Goal: Information Seeking & Learning: Learn about a topic

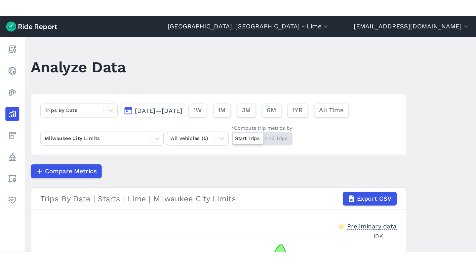
scroll to position [0, 0]
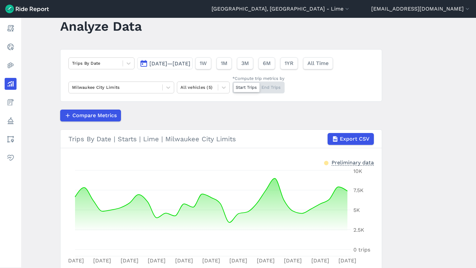
scroll to position [12, 0]
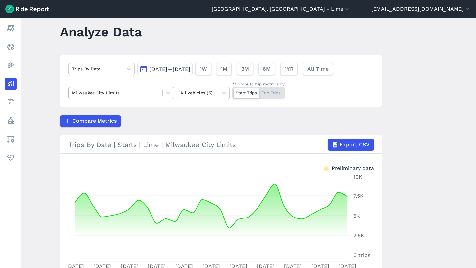
click at [126, 96] on div at bounding box center [115, 93] width 87 height 8
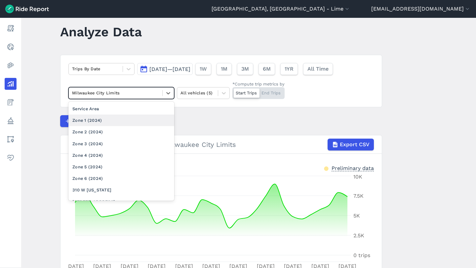
click at [107, 123] on div "Zone 1 (2024)" at bounding box center [121, 121] width 106 height 12
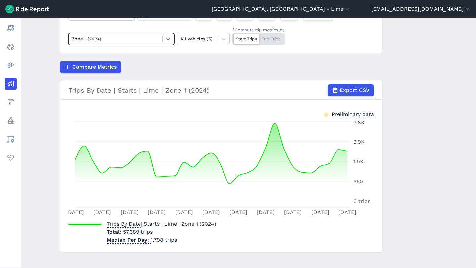
scroll to position [71, 0]
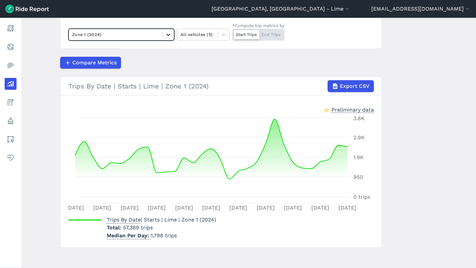
click at [163, 34] on div at bounding box center [168, 34] width 11 height 11
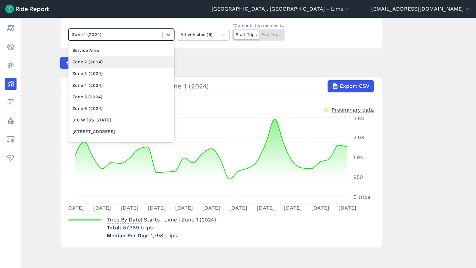
click at [125, 60] on div "Zone 2 (2024)" at bounding box center [121, 62] width 106 height 12
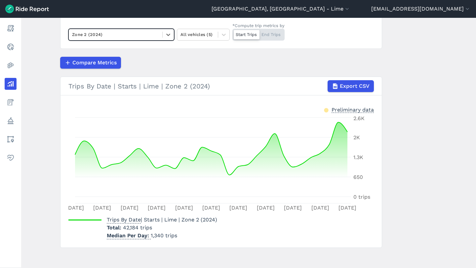
click at [138, 32] on div at bounding box center [115, 35] width 87 height 8
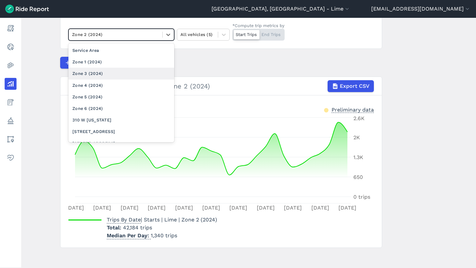
click at [110, 73] on div "Zone 3 (2024)" at bounding box center [121, 74] width 106 height 12
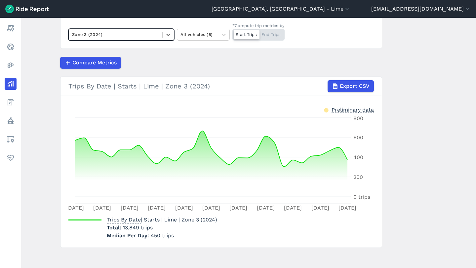
click at [157, 36] on div at bounding box center [115, 35] width 87 height 8
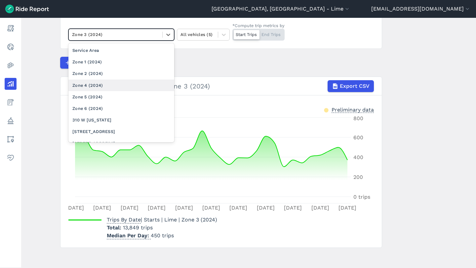
click at [116, 83] on div "Zone 4 (2024)" at bounding box center [121, 86] width 106 height 12
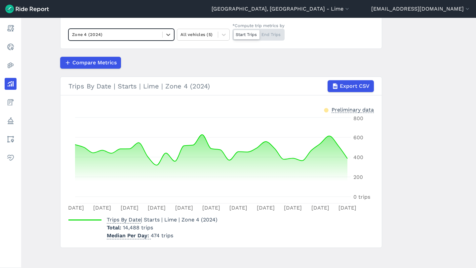
type input "1"
click at [101, 35] on div at bounding box center [115, 35] width 87 height 8
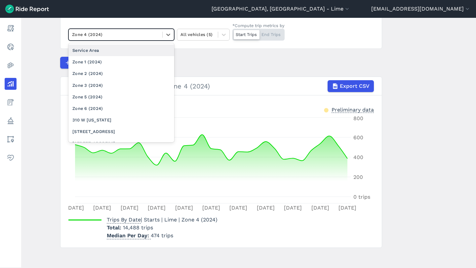
click at [126, 38] on div at bounding box center [115, 35] width 87 height 8
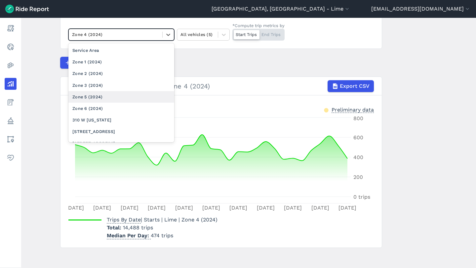
click at [98, 94] on div "Zone 5 (2024)" at bounding box center [121, 97] width 106 height 12
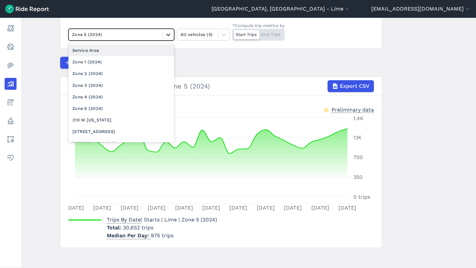
click at [169, 35] on icon at bounding box center [168, 34] width 7 height 7
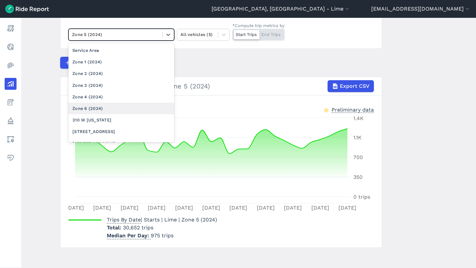
drag, startPoint x: 114, startPoint y: 102, endPoint x: 109, endPoint y: 110, distance: 9.0
click at [109, 110] on div "Service Area Zone 1 (2024) Zone 2 (2024) Zone 3 (2024) Zone 4 (2024) Zone 6 (20…" at bounding box center [121, 92] width 106 height 99
click at [109, 110] on div "Zone 6 (2024)" at bounding box center [121, 109] width 106 height 12
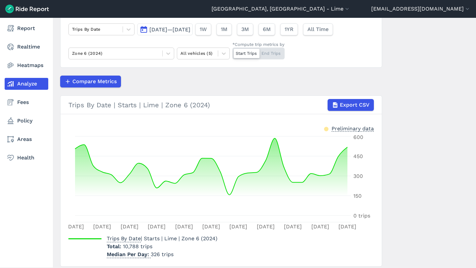
scroll to position [51, 0]
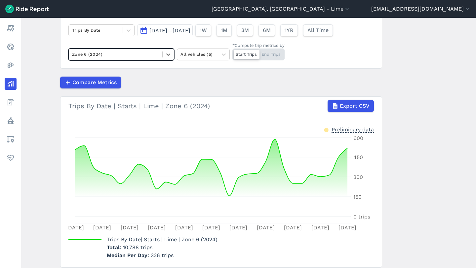
click at [139, 56] on div at bounding box center [115, 55] width 87 height 8
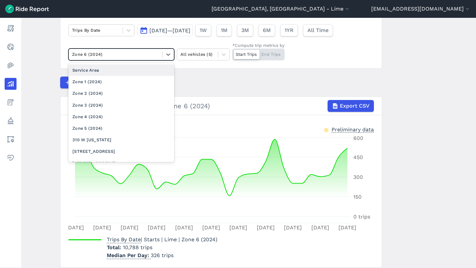
click at [129, 75] on div "Service Area" at bounding box center [121, 70] width 106 height 12
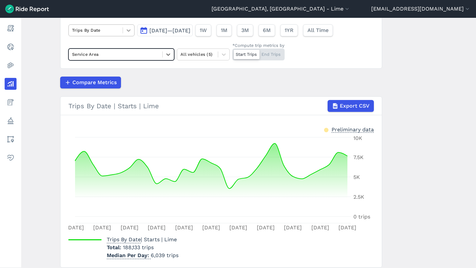
click at [123, 35] on div at bounding box center [128, 30] width 11 height 11
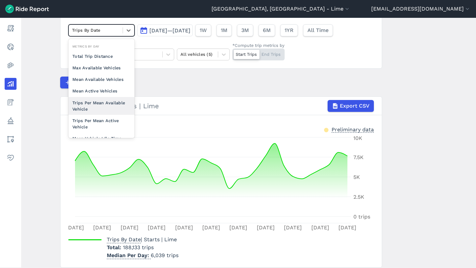
scroll to position [57, 0]
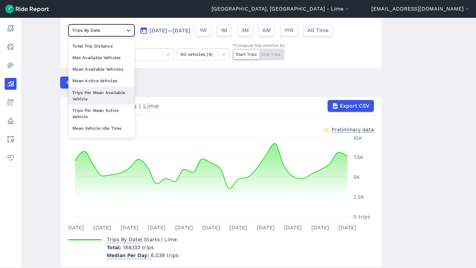
click at [104, 90] on div "Trips Per Mean Available Vehicle" at bounding box center [101, 96] width 66 height 18
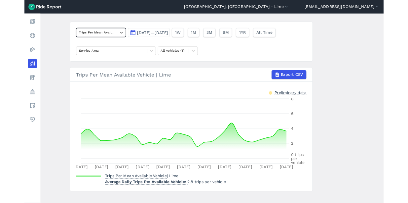
scroll to position [36, 0]
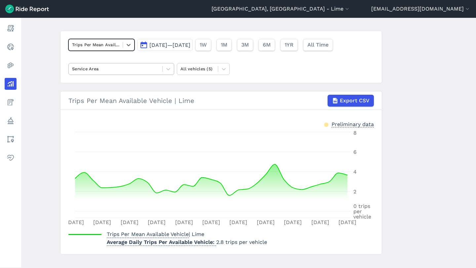
click at [156, 72] on div at bounding box center [115, 69] width 87 height 8
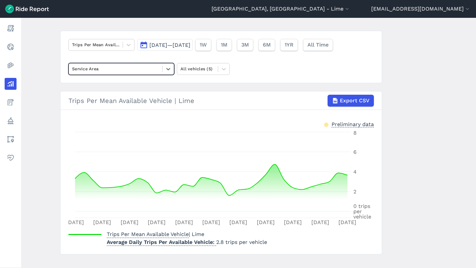
click at [153, 70] on div at bounding box center [115, 69] width 87 height 8
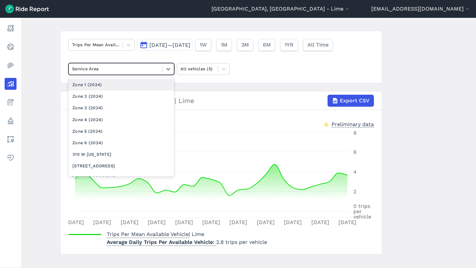
click at [135, 85] on div "Zone 1 (2024)" at bounding box center [121, 85] width 106 height 12
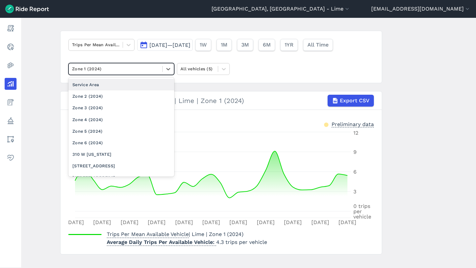
click at [154, 71] on div at bounding box center [115, 69] width 87 height 8
click at [139, 96] on div "Zone 2 (2024)" at bounding box center [121, 97] width 106 height 12
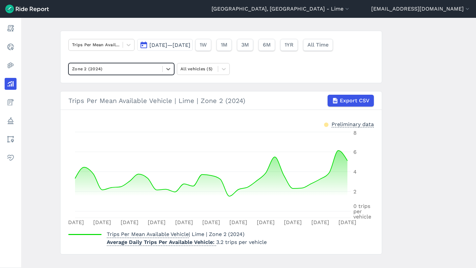
click at [158, 69] on div "Zone 2 (2024)" at bounding box center [116, 69] width 94 height 10
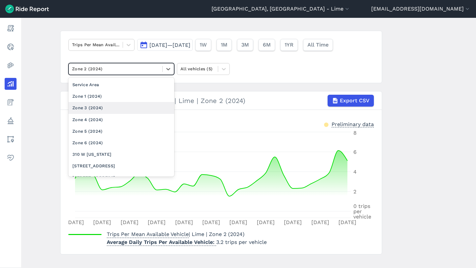
drag, startPoint x: 133, startPoint y: 115, endPoint x: 139, endPoint y: 112, distance: 7.2
click at [138, 113] on div "Service Area Zone 1 (2024) Zone 3 (2024) Zone 4 (2024) Zone 5 (2024) Zone 6 (20…" at bounding box center [121, 127] width 106 height 99
click at [139, 111] on div "Zone 3 (2024)" at bounding box center [121, 108] width 106 height 12
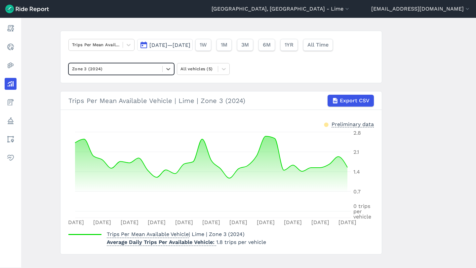
click at [117, 67] on div at bounding box center [115, 69] width 87 height 8
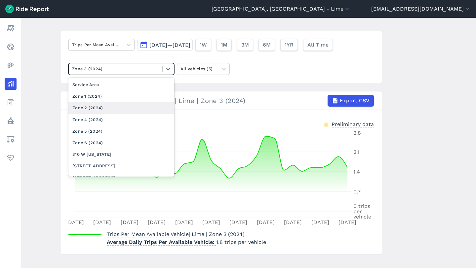
click at [98, 117] on div "Zone 4 (2024)" at bounding box center [121, 120] width 106 height 12
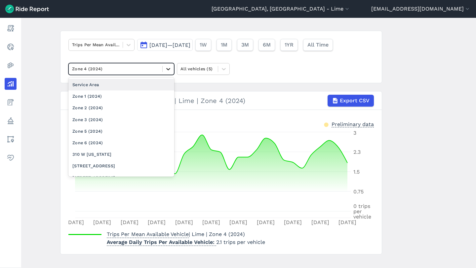
click at [163, 65] on div at bounding box center [168, 68] width 11 height 11
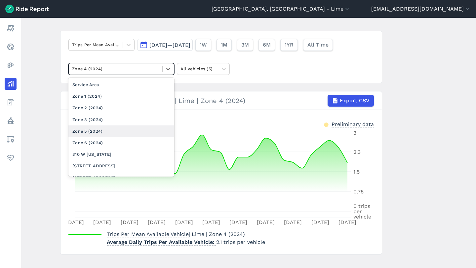
click at [103, 131] on div "Zone 5 (2024)" at bounding box center [121, 132] width 106 height 12
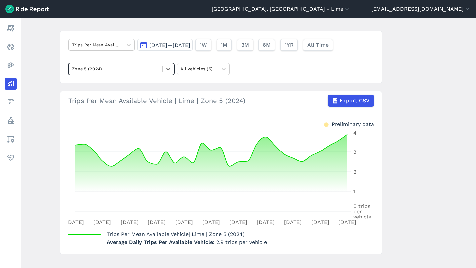
click at [143, 65] on div at bounding box center [115, 69] width 87 height 8
click at [156, 63] on div "Zone 5 (2024)" at bounding box center [121, 69] width 106 height 12
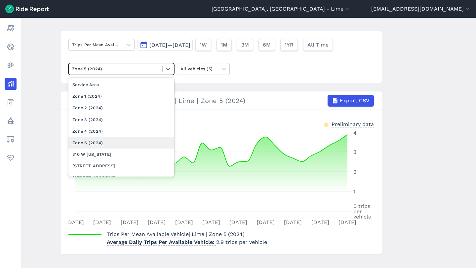
click at [108, 138] on div "Zone 6 (2024)" at bounding box center [121, 143] width 106 height 12
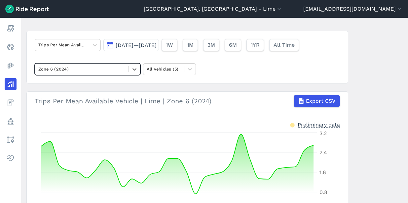
click at [98, 59] on div "Trips Per Mean Available Vehicle Aug 1, 2025—Aug 31, 2025 1W 1M 3M 6M 1YR All T…" at bounding box center [187, 57] width 322 height 53
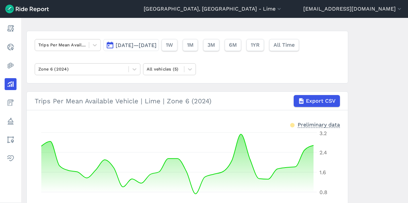
click at [98, 59] on div "Trips Per Mean Available Vehicle Aug 1, 2025—Aug 31, 2025 1W 1M 3M 6M 1YR All T…" at bounding box center [187, 57] width 322 height 53
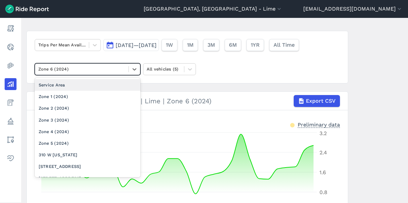
click at [98, 67] on div at bounding box center [81, 69] width 87 height 8
click at [83, 87] on div "Service Area" at bounding box center [88, 85] width 106 height 12
click at [83, 87] on article "Trips Per Mean Available Vehicle Aug 1, 2025—Aug 31, 2025 1W 1M 3M 6M 1YR All T…" at bounding box center [187, 143] width 322 height 224
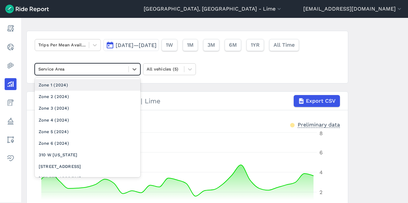
click at [95, 71] on div at bounding box center [81, 69] width 87 height 8
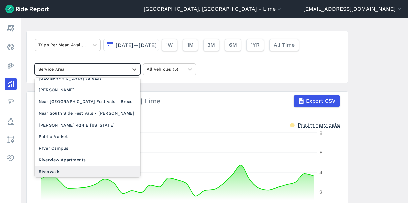
scroll to position [510, 0]
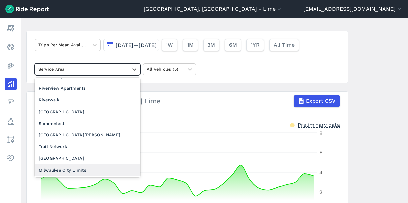
click at [67, 167] on div "Milwaukee City Limits" at bounding box center [88, 170] width 106 height 12
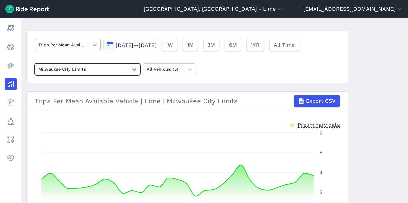
click at [89, 43] on div at bounding box center [94, 44] width 11 height 11
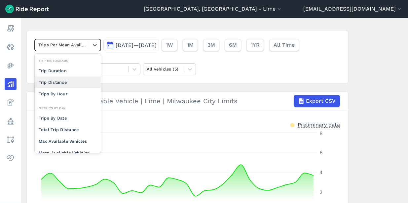
click at [141, 80] on div "option Trip Distance focused, 0 of 2. 10 results available. Use Up and Down to …" at bounding box center [187, 57] width 322 height 53
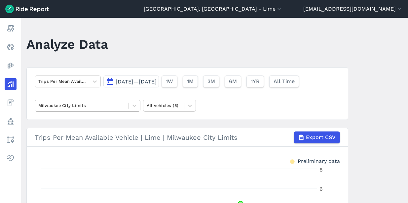
click at [97, 100] on div "Milwaukee City Limits" at bounding box center [82, 105] width 94 height 10
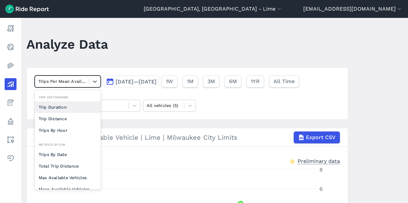
click at [83, 80] on div at bounding box center [61, 81] width 47 height 8
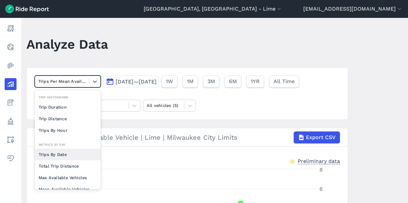
click at [64, 152] on div "Trips By Date" at bounding box center [68, 154] width 66 height 12
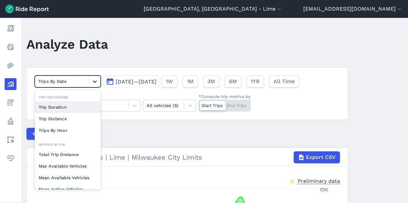
click at [94, 84] on icon at bounding box center [95, 81] width 7 height 7
click at [75, 119] on div "Trip Distance" at bounding box center [68, 119] width 66 height 12
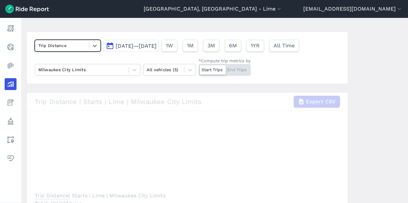
scroll to position [80, 0]
